Goal: Task Accomplishment & Management: Use online tool/utility

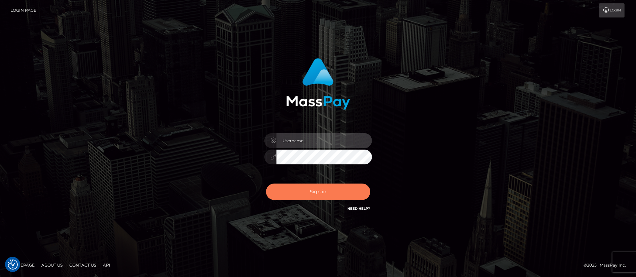
type input "Jeane.B2"
click at [324, 185] on button "Sign in" at bounding box center [318, 192] width 104 height 16
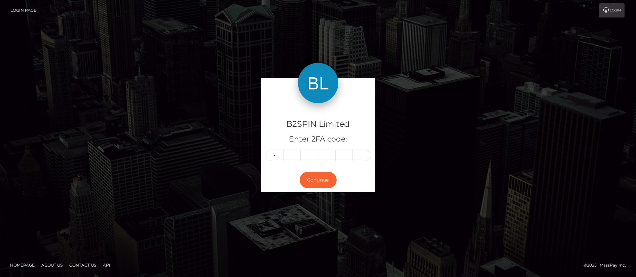
type input "9"
type input "0"
type input "4"
type input "0"
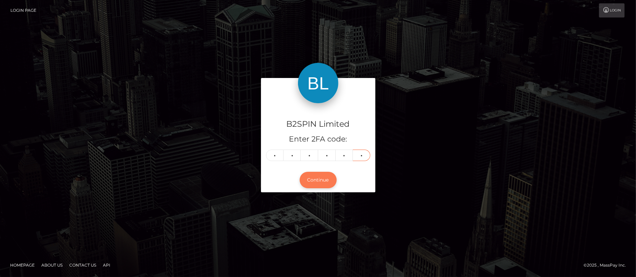
type input "3"
click at [331, 175] on button "Continue" at bounding box center [318, 180] width 37 height 16
click at [317, 177] on button "Continue" at bounding box center [318, 180] width 37 height 16
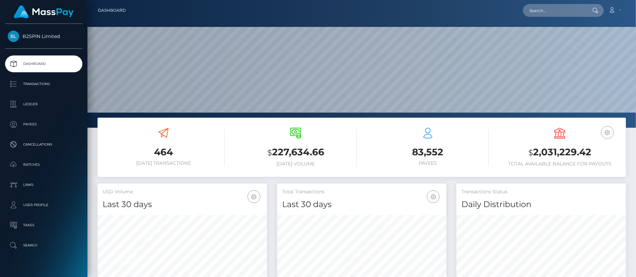
scroll to position [119, 170]
click at [217, 133] on div "464 [DATE] Transactions" at bounding box center [164, 147] width 122 height 38
drag, startPoint x: 601, startPoint y: 154, endPoint x: 529, endPoint y: 154, distance: 72.4
click at [529, 154] on h3 "$ 2,031,229.42" at bounding box center [560, 153] width 122 height 14
copy h3 "$ 2,031,229.42"
